Goal: Connect with others: Connect with others

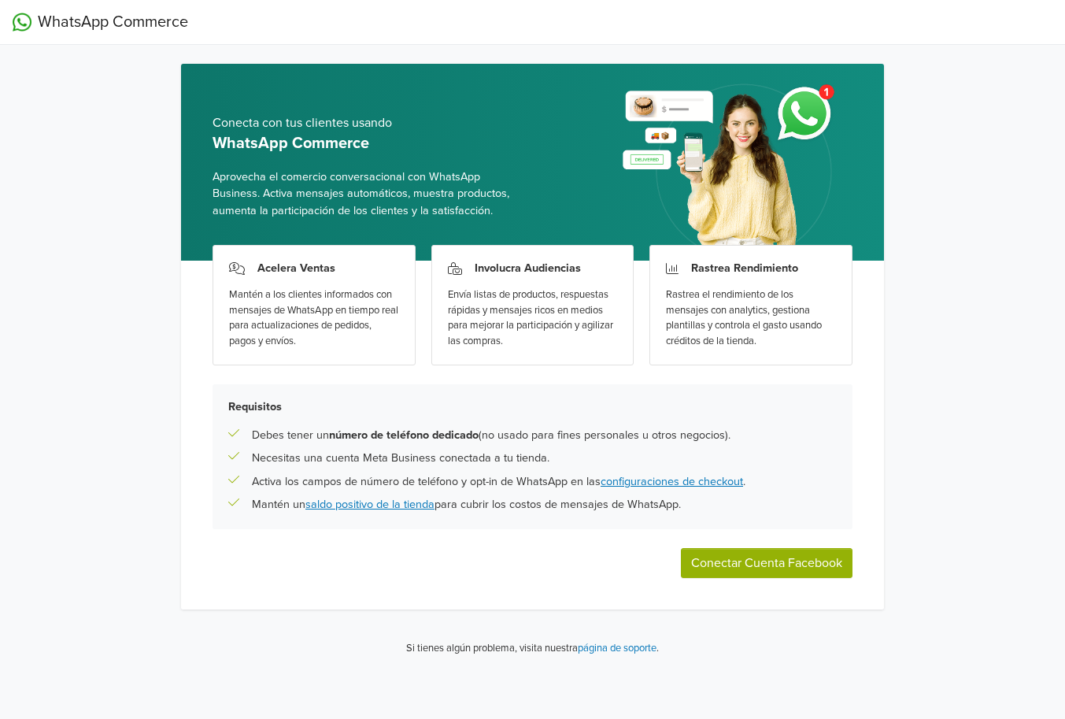
click at [754, 565] on button "Conectar Cuenta Facebook" at bounding box center [767, 563] width 172 height 30
click at [777, 557] on button "Conectar Cuenta Facebook" at bounding box center [767, 563] width 172 height 30
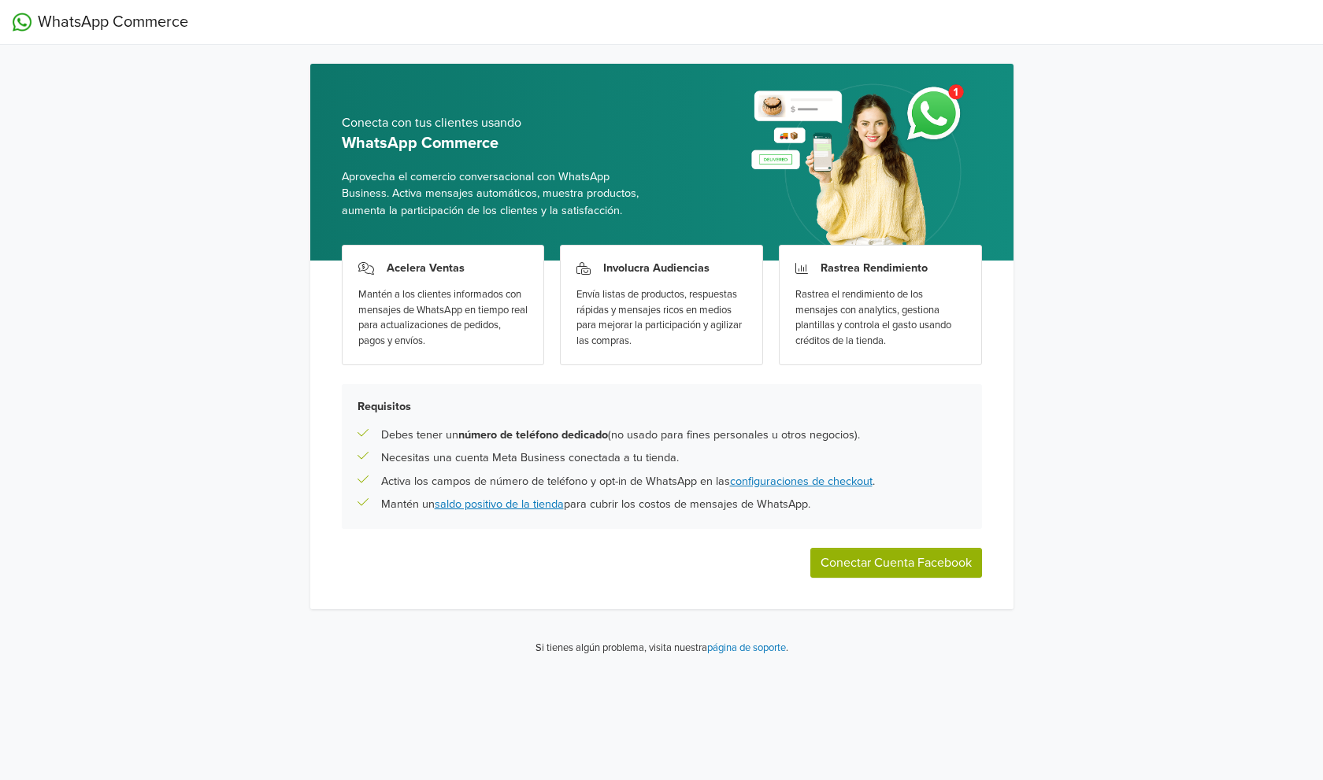
click at [910, 566] on button "Conectar Cuenta Facebook" at bounding box center [896, 563] width 172 height 30
click at [26, 130] on div "WhatsApp Commerce Conecta con tus clientes usando WhatsApp Commerce Aprovecha e…" at bounding box center [661, 334] width 1323 height 669
